Goal: Task Accomplishment & Management: Manage account settings

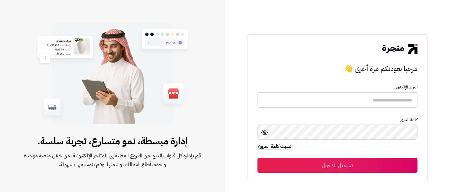
type input "****"
click at [342, 168] on button "تسجيل الدخول" at bounding box center [337, 164] width 160 height 15
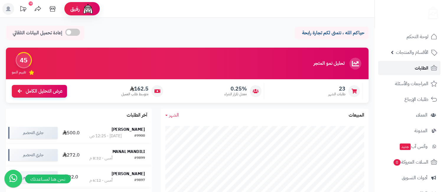
click at [416, 67] on span "الطلبات" at bounding box center [422, 68] width 14 height 8
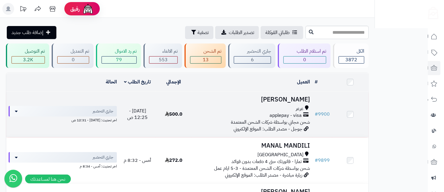
click at [297, 101] on h3 "[PERSON_NAME]" at bounding box center [252, 99] width 116 height 7
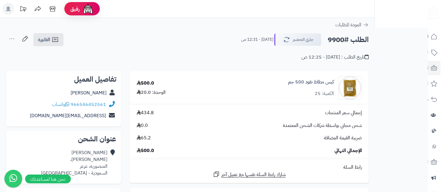
scroll to position [131, 0]
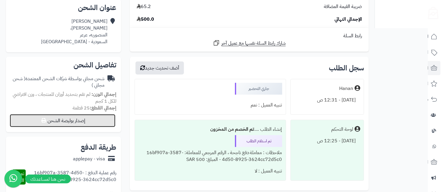
click at [63, 120] on button "إصدار بوليصة الشحن" at bounding box center [63, 120] width 106 height 13
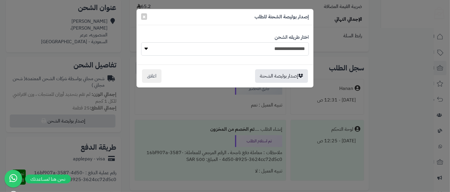
click at [255, 53] on select "**********" at bounding box center [225, 48] width 168 height 13
select select "*******"
click at [141, 42] on select "**********" at bounding box center [225, 48] width 168 height 13
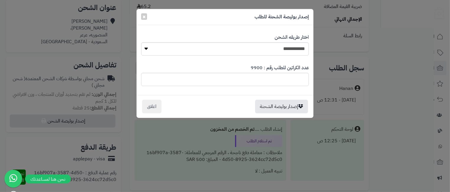
click at [268, 80] on input "*" at bounding box center [225, 79] width 168 height 13
click at [268, 104] on button "إصدار بوليصة الشحنة" at bounding box center [281, 106] width 53 height 14
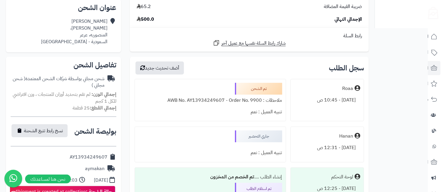
scroll to position [262, 0]
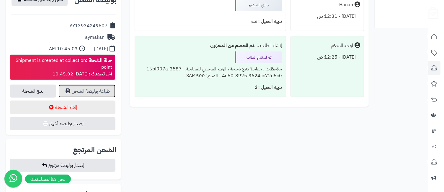
click at [94, 87] on link "طباعة بوليصة الشحن" at bounding box center [86, 90] width 57 height 13
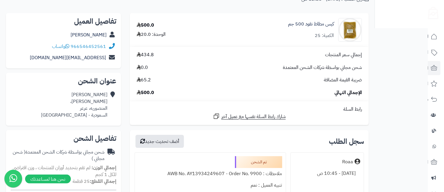
scroll to position [0, 0]
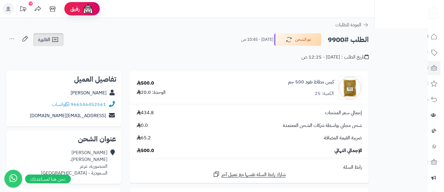
click at [47, 39] on span "الفاتورة" at bounding box center [44, 39] width 12 height 7
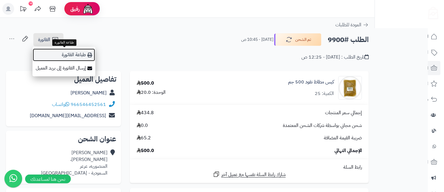
click at [69, 55] on link "طباعة الفاتورة" at bounding box center [63, 54] width 63 height 13
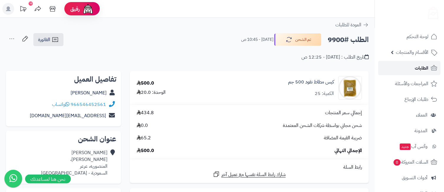
click at [422, 68] on span "الطلبات" at bounding box center [422, 68] width 14 height 8
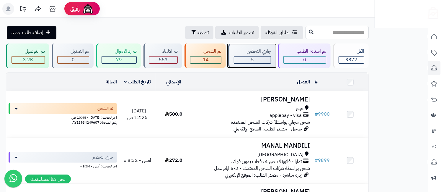
click at [253, 58] on span "5" at bounding box center [252, 59] width 3 height 7
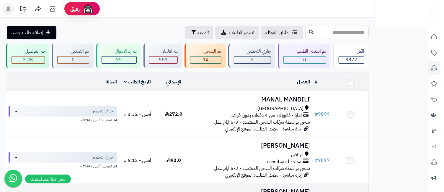
scroll to position [204, 0]
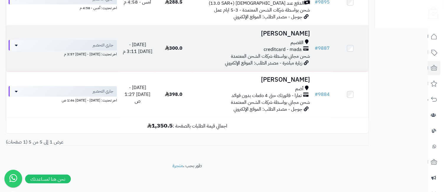
click at [298, 38] on td "فاطمة عبدالله القصيم creditcard - mada شحن مجاني بواسطة شركات الشحن المعتمدة زي…" at bounding box center [252, 48] width 121 height 46
click at [296, 53] on span "شحن مجاني بواسطة شركات الشحن المعتمدة" at bounding box center [270, 56] width 79 height 7
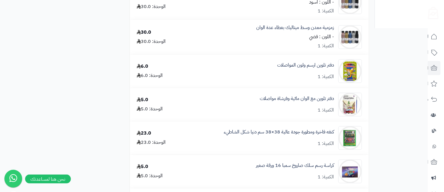
scroll to position [919, 0]
